Goal: Task Accomplishment & Management: Use online tool/utility

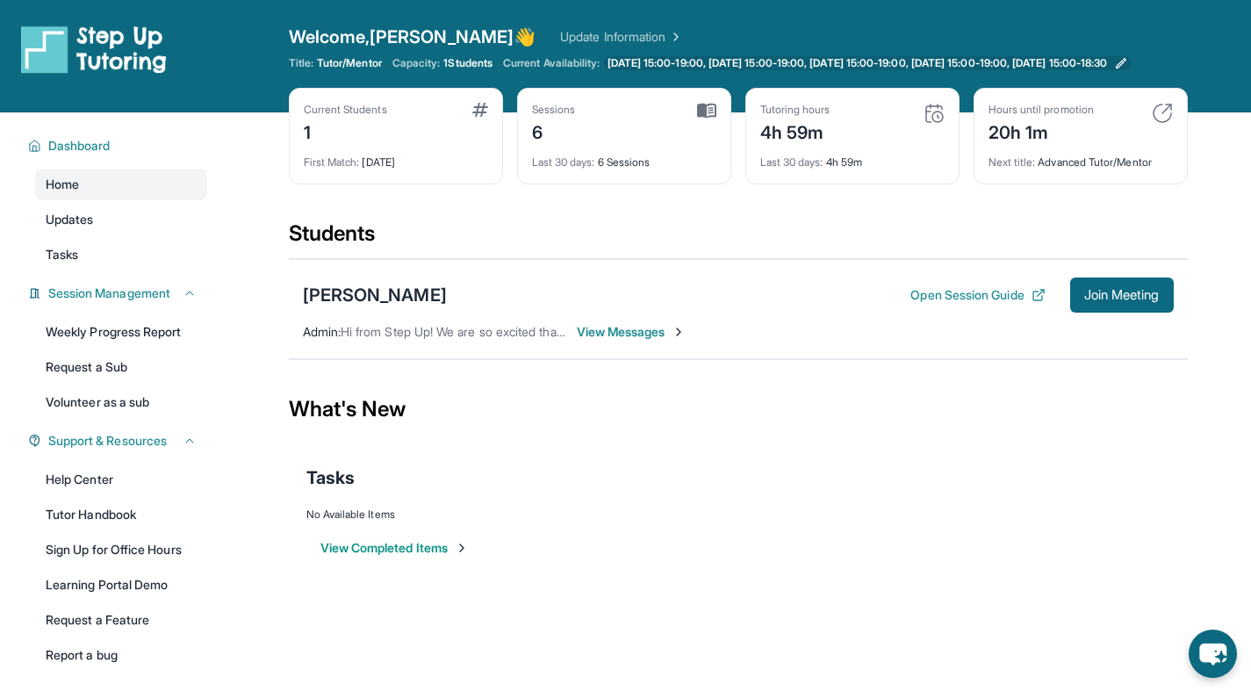
scroll to position [48, 0]
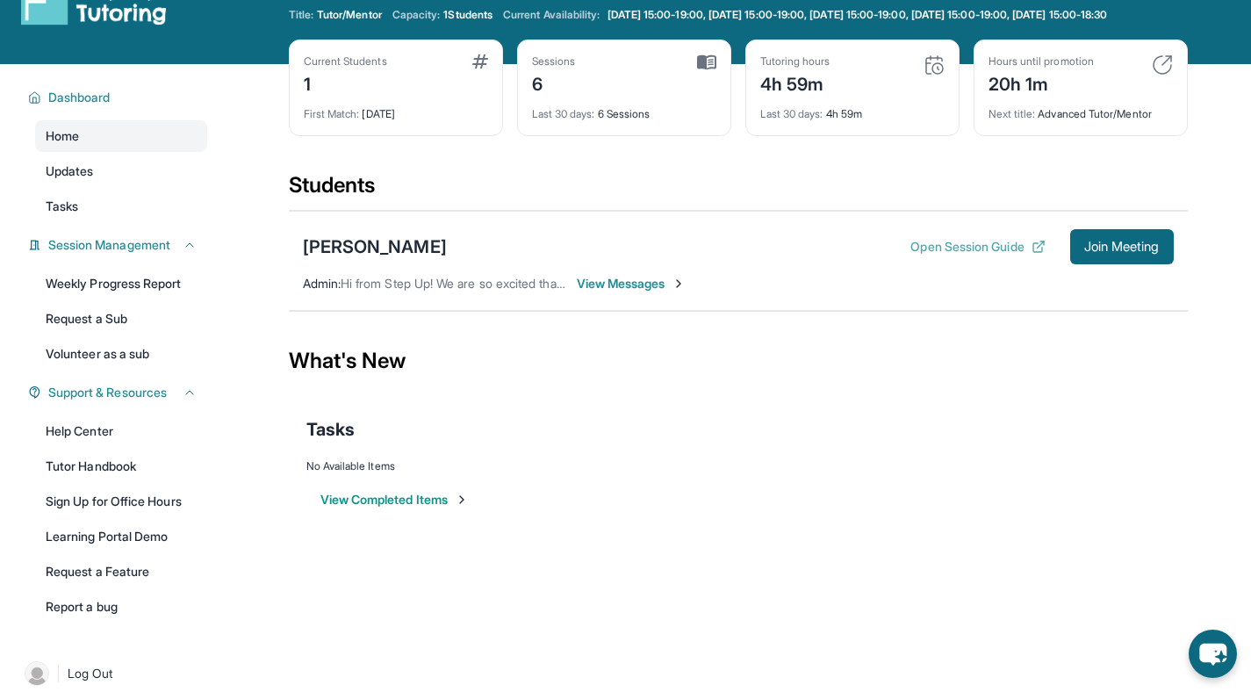
click at [947, 256] on button "Open Session Guide" at bounding box center [978, 247] width 134 height 18
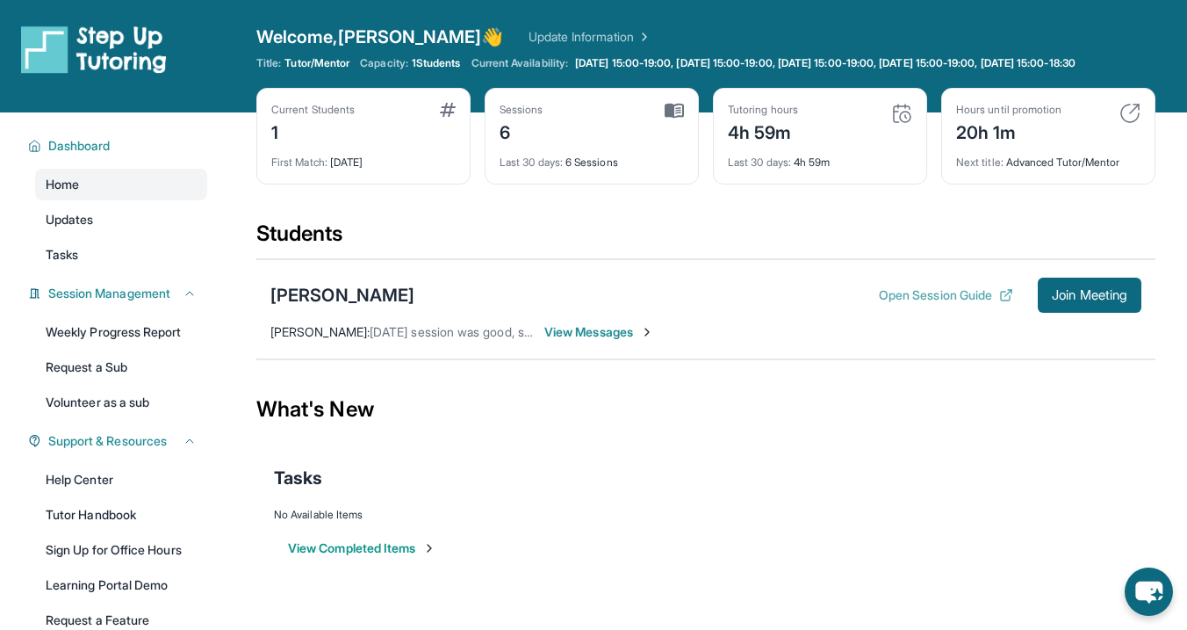
click at [924, 304] on button "Open Session Guide" at bounding box center [946, 295] width 134 height 18
click at [1074, 300] on span "Join Meeting" at bounding box center [1090, 295] width 76 height 11
